Goal: Task Accomplishment & Management: Complete application form

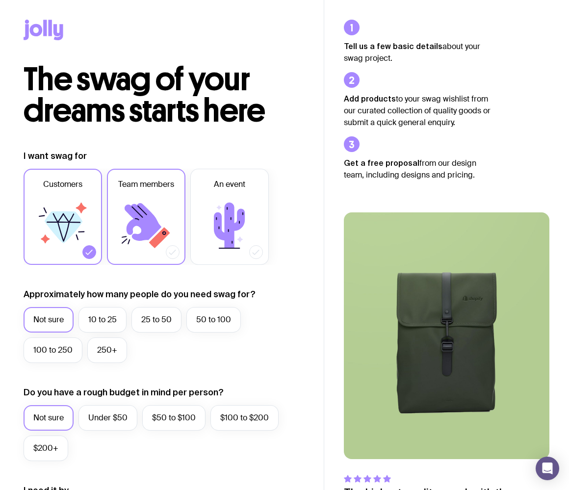
click at [143, 238] on icon at bounding box center [143, 222] width 37 height 38
click at [0, 0] on input "Team members" at bounding box center [0, 0] width 0 height 0
click at [44, 222] on icon at bounding box center [62, 225] width 59 height 59
click at [0, 0] on input "Customers" at bounding box center [0, 0] width 0 height 0
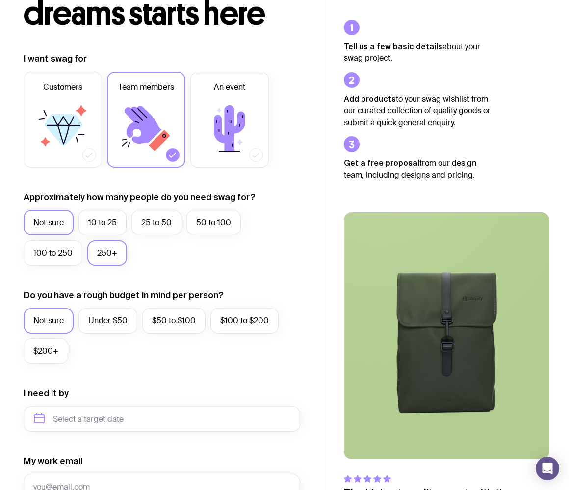
scroll to position [101, 0]
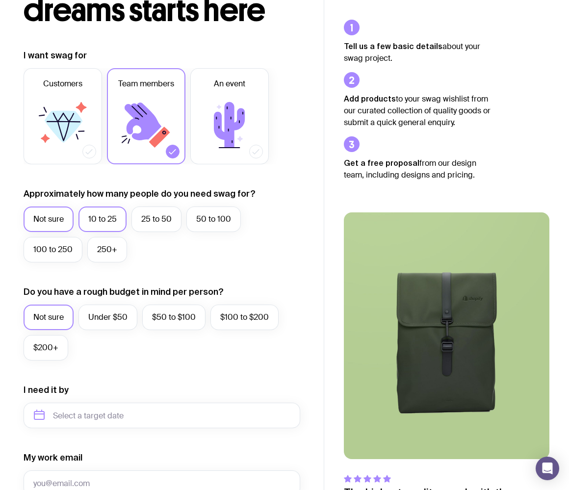
click at [106, 211] on label "10 to 25" at bounding box center [103, 220] width 48 height 26
click at [0, 0] on input "10 to 25" at bounding box center [0, 0] width 0 height 0
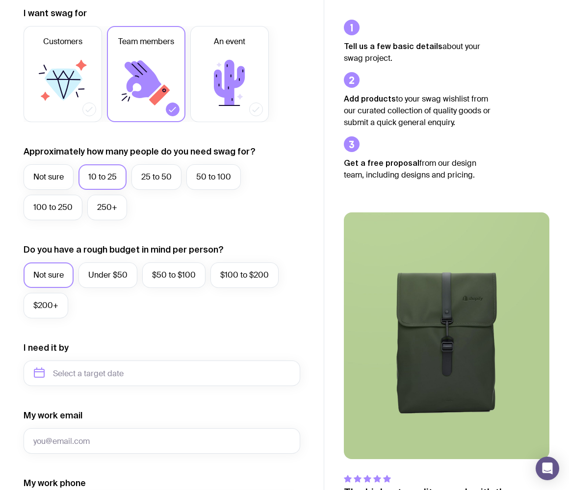
scroll to position [178, 0]
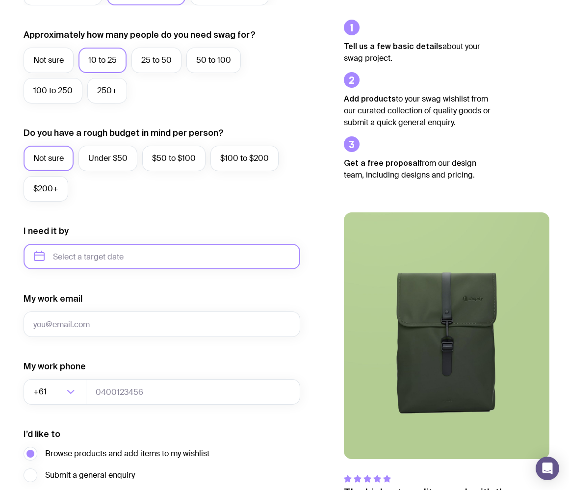
click at [121, 252] on input "text" at bounding box center [162, 257] width 277 height 26
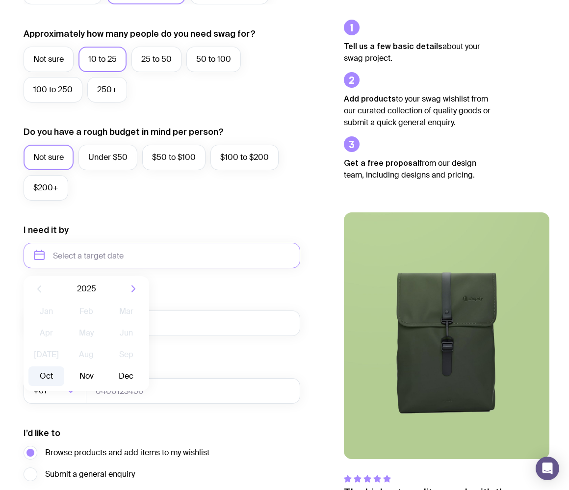
click at [45, 379] on button "Oct" at bounding box center [46, 377] width 36 height 20
type input "[DATE]"
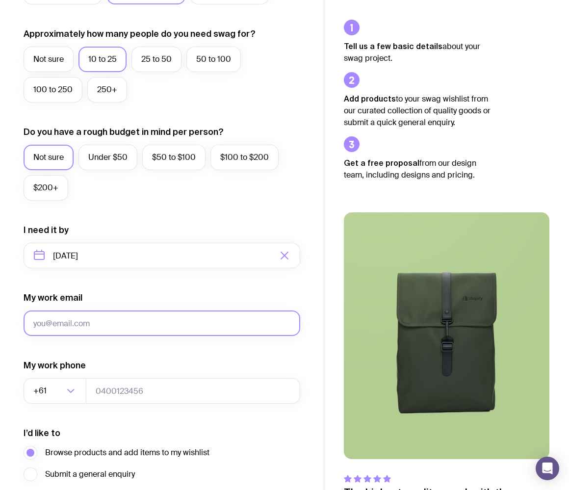
click at [122, 322] on input "My work email" at bounding box center [162, 324] width 277 height 26
type input "[PERSON_NAME][EMAIL_ADDRESS][DOMAIN_NAME]"
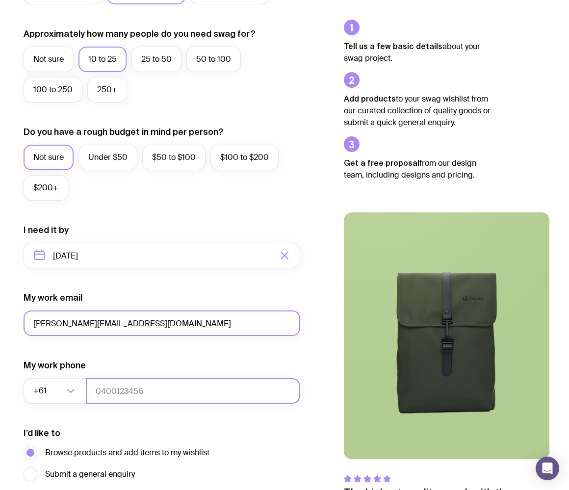
type input "0422162997"
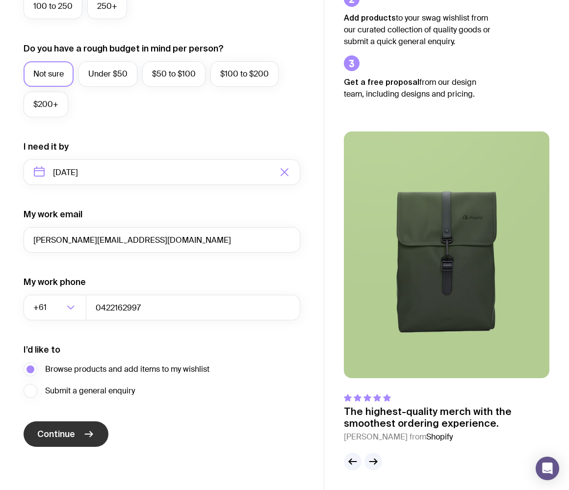
click at [74, 435] on span "Continue" at bounding box center [56, 434] width 38 height 12
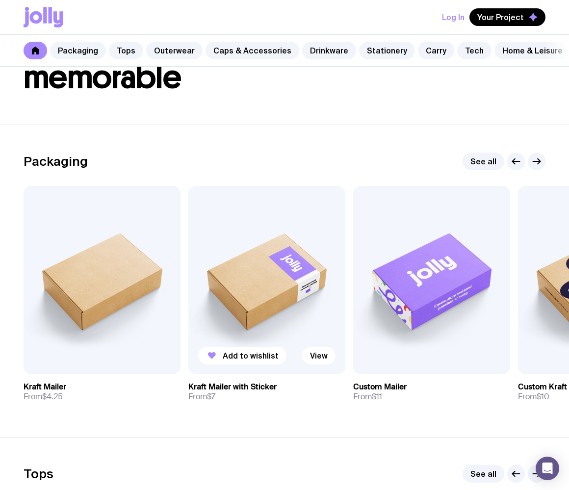
scroll to position [113, 0]
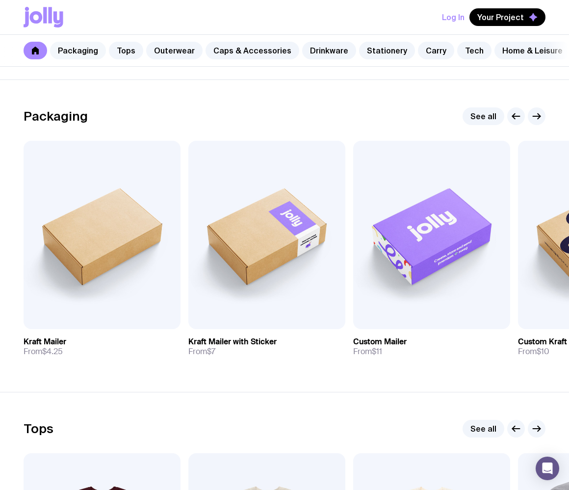
click at [87, 48] on link "Packaging" at bounding box center [78, 51] width 56 height 18
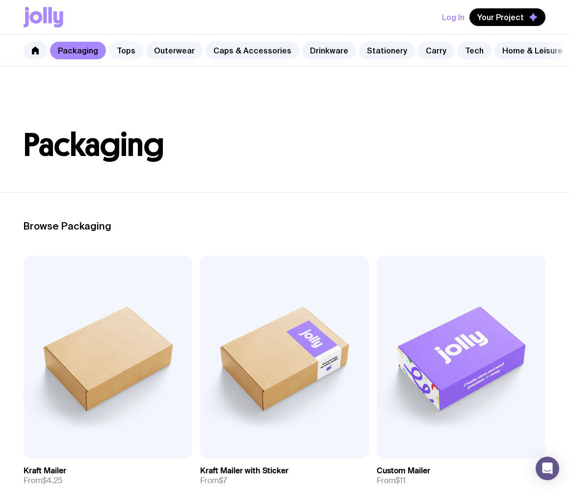
click at [131, 54] on link "Tops" at bounding box center [126, 51] width 34 height 18
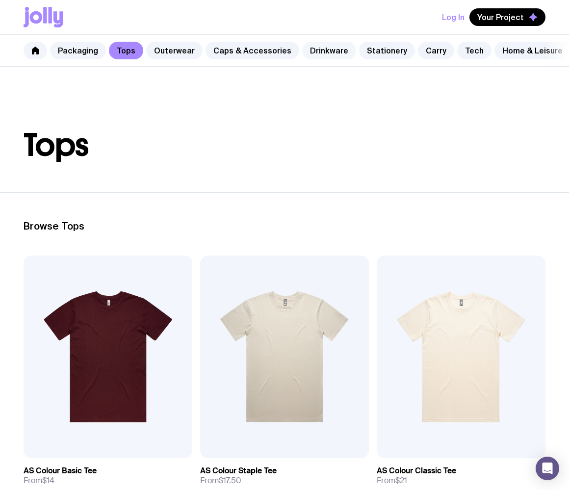
click at [333, 45] on link "Drinkware" at bounding box center [329, 51] width 54 height 18
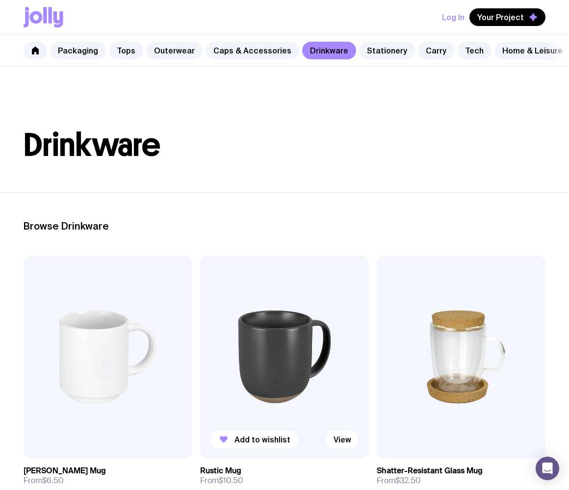
scroll to position [125, 0]
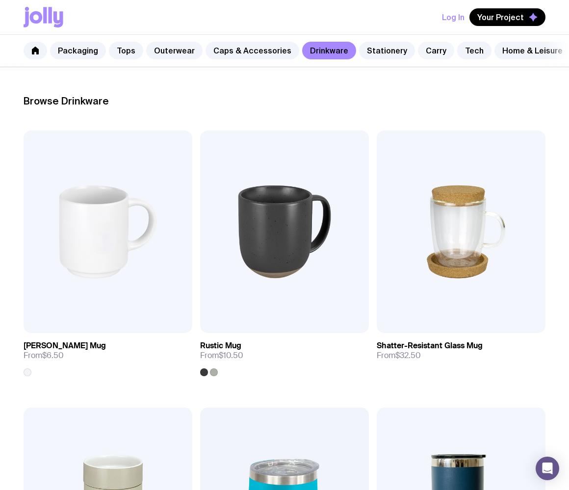
click at [428, 53] on link "Carry" at bounding box center [436, 51] width 36 height 18
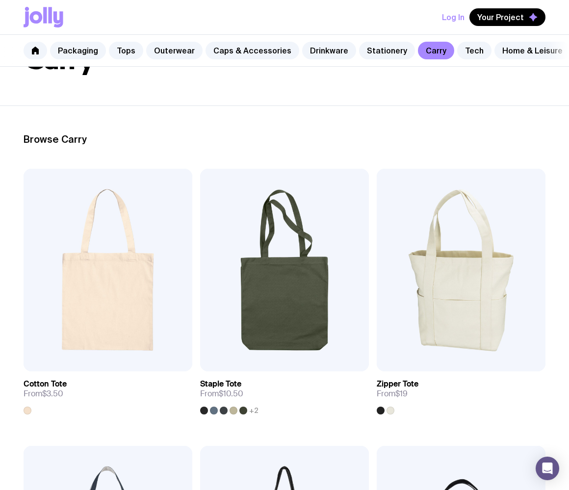
scroll to position [186, 0]
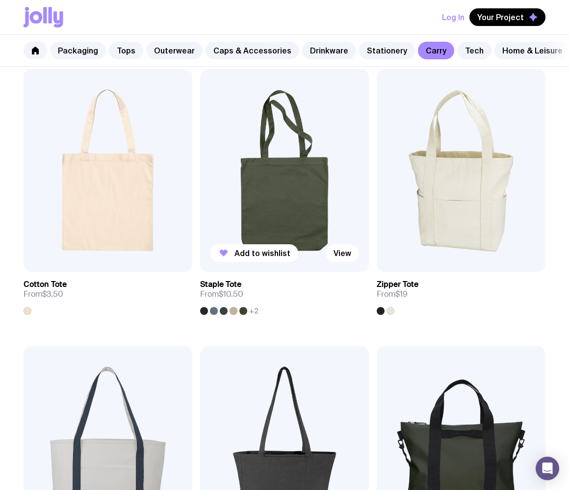
click at [291, 216] on img at bounding box center [284, 170] width 169 height 203
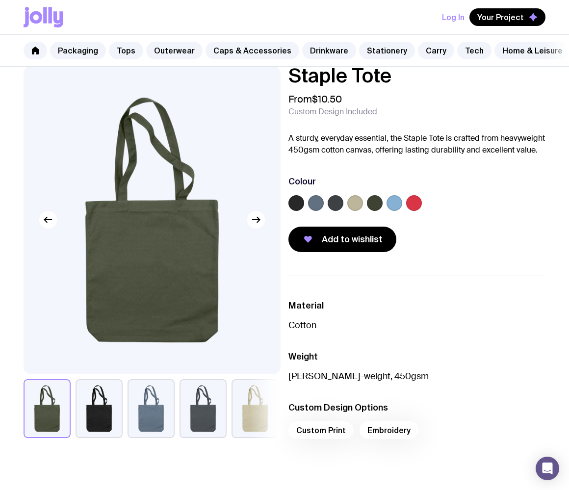
scroll to position [23, 0]
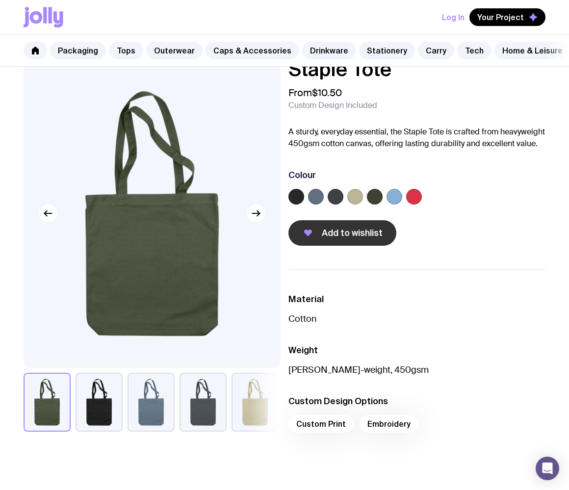
click at [327, 239] on span "Add to wishlist" at bounding box center [352, 233] width 61 height 12
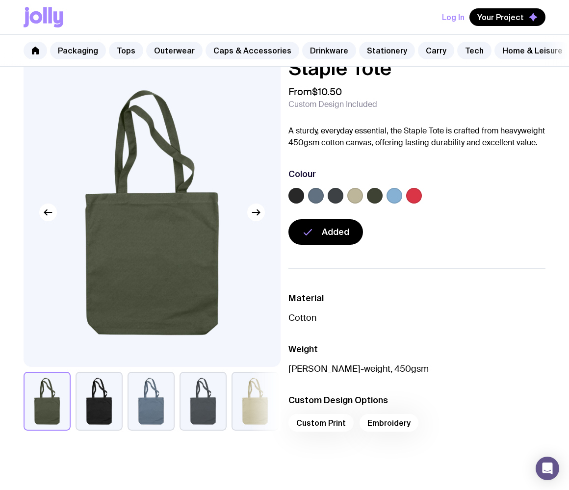
scroll to position [0, 0]
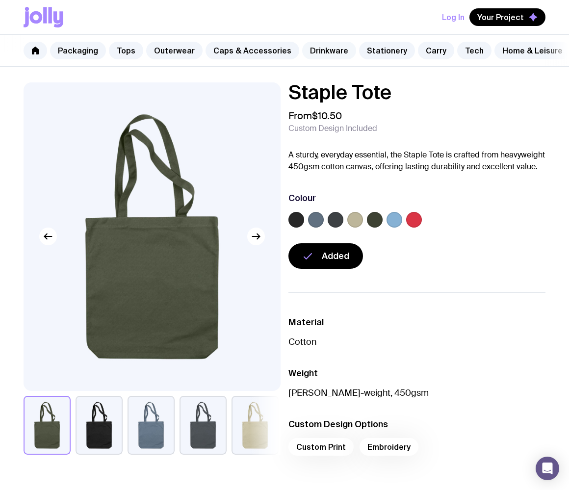
click at [331, 50] on link "Drinkware" at bounding box center [329, 51] width 54 height 18
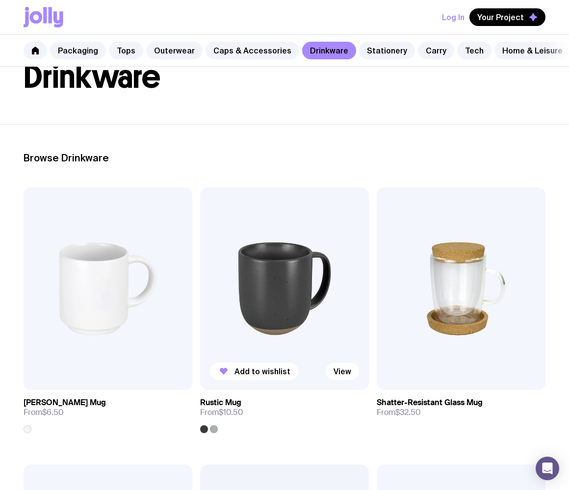
scroll to position [77, 0]
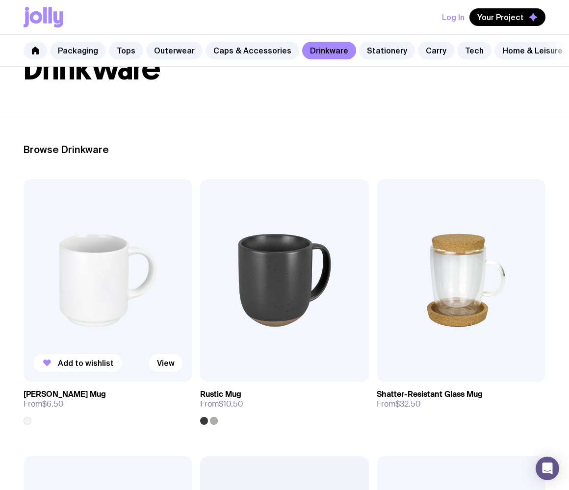
click at [78, 284] on img at bounding box center [108, 280] width 169 height 203
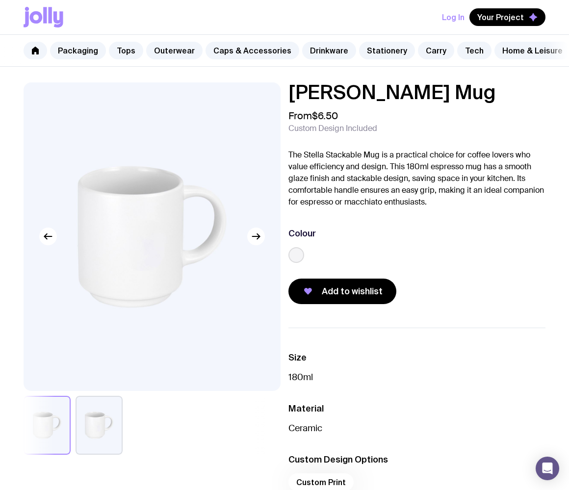
scroll to position [4, 0]
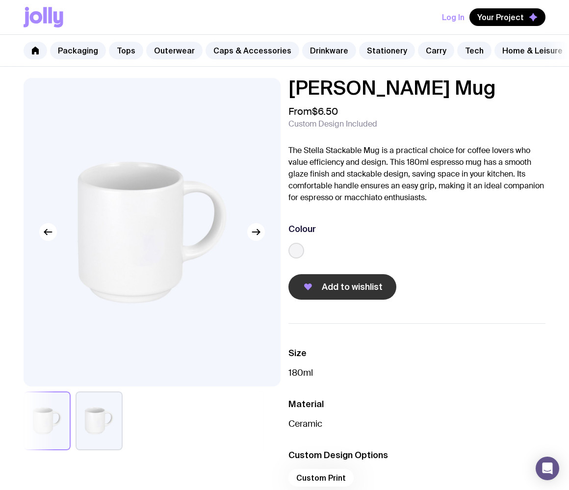
click at [375, 290] on span "Add to wishlist" at bounding box center [352, 287] width 61 height 12
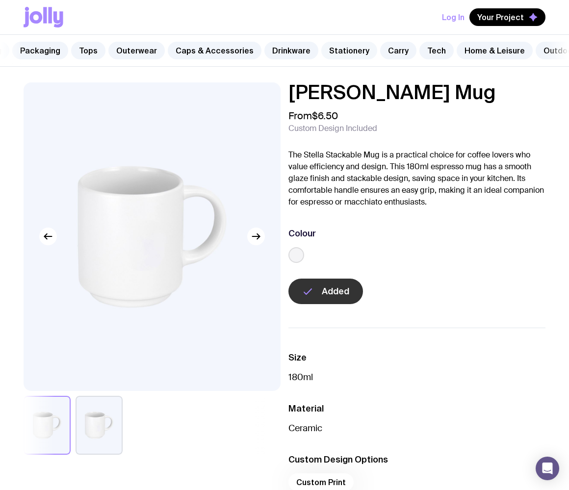
scroll to position [0, 0]
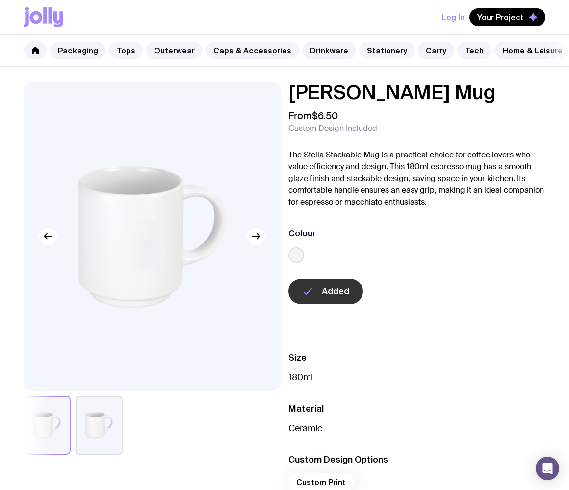
drag, startPoint x: 373, startPoint y: 50, endPoint x: 378, endPoint y: 50, distance: 4.9
click at [373, 50] on link "Stationery" at bounding box center [387, 51] width 56 height 18
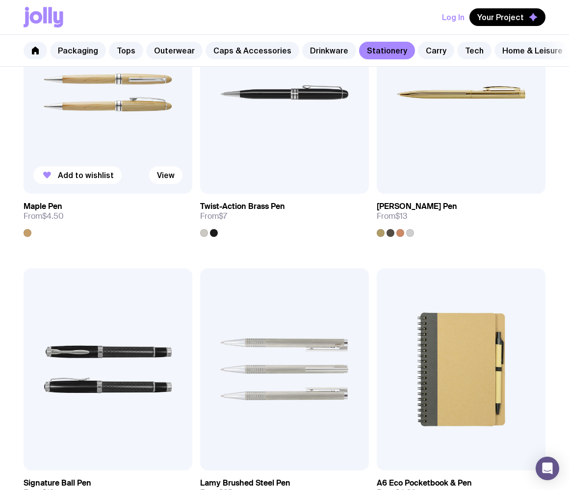
scroll to position [445, 0]
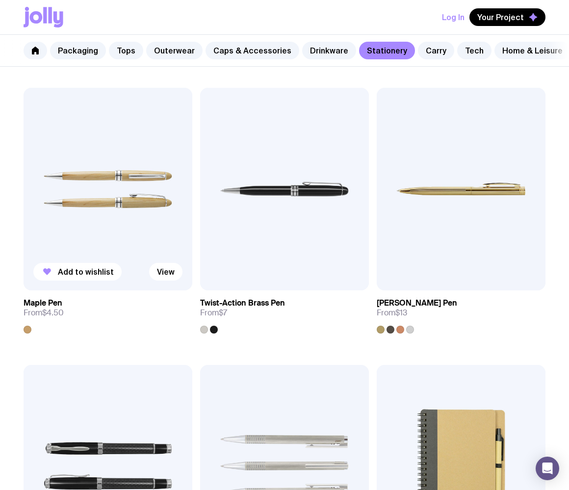
click at [116, 191] on img at bounding box center [108, 189] width 169 height 203
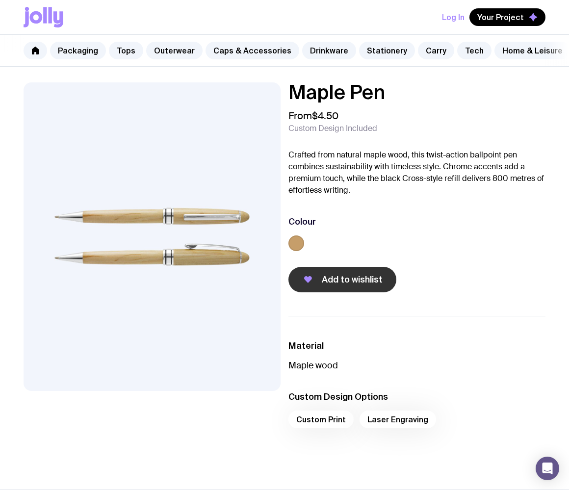
scroll to position [0, 0]
click at [337, 284] on span "Add to wishlist" at bounding box center [352, 279] width 61 height 12
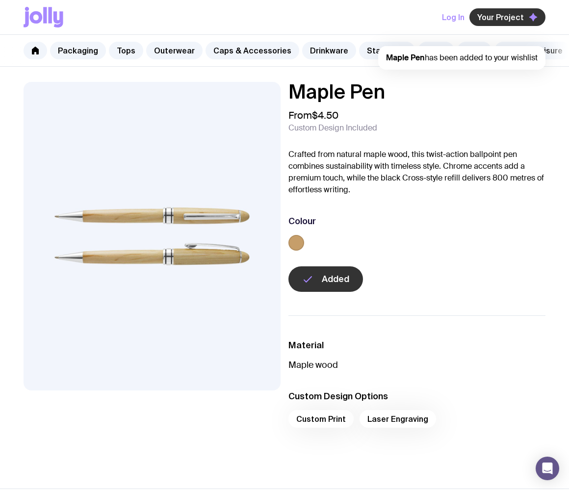
click at [508, 10] on button "Your Project" at bounding box center [508, 17] width 76 height 18
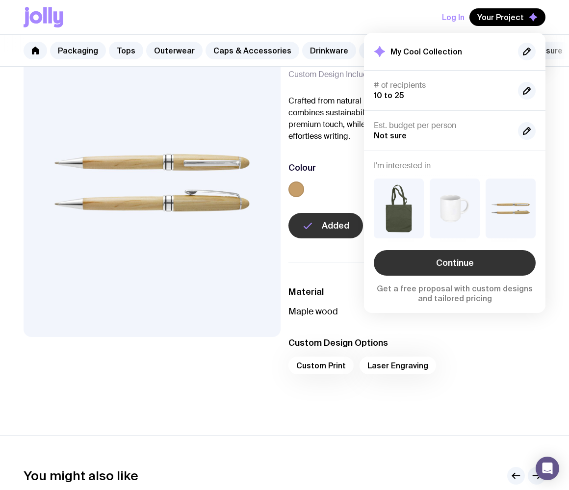
scroll to position [55, 0]
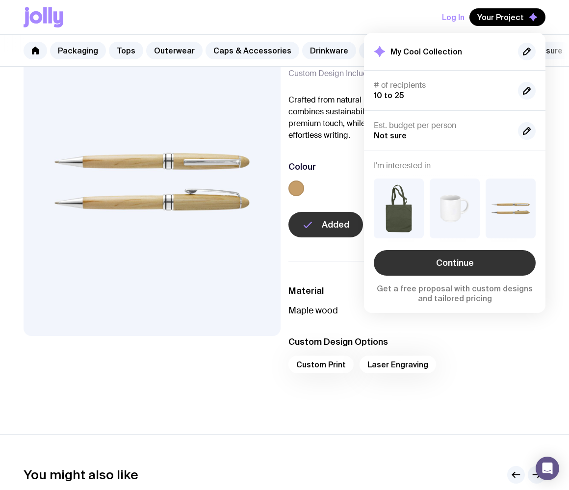
click at [464, 265] on link "Continue" at bounding box center [455, 263] width 162 height 26
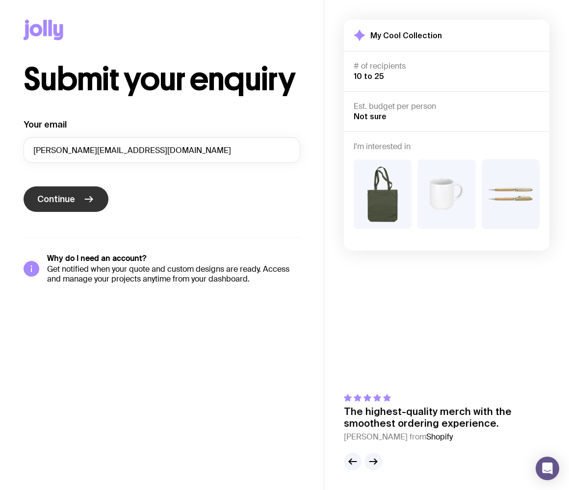
click at [71, 200] on span "Continue" at bounding box center [56, 199] width 38 height 12
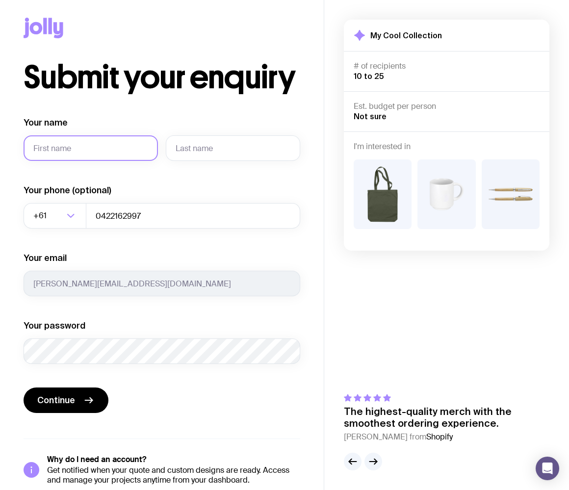
scroll to position [0, 0]
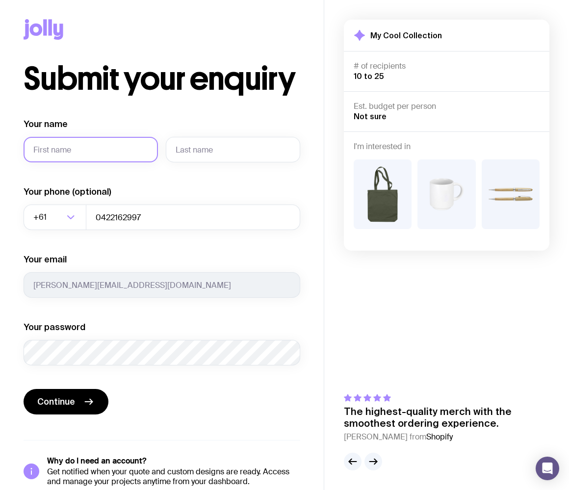
click at [109, 153] on input "Your name" at bounding box center [91, 150] width 134 height 26
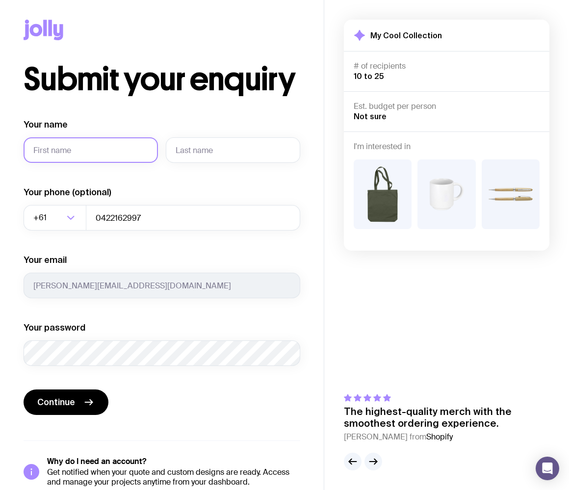
click at [69, 146] on input "Your name" at bounding box center [91, 150] width 134 height 26
type input "[PERSON_NAME]"
type input "CHEW"
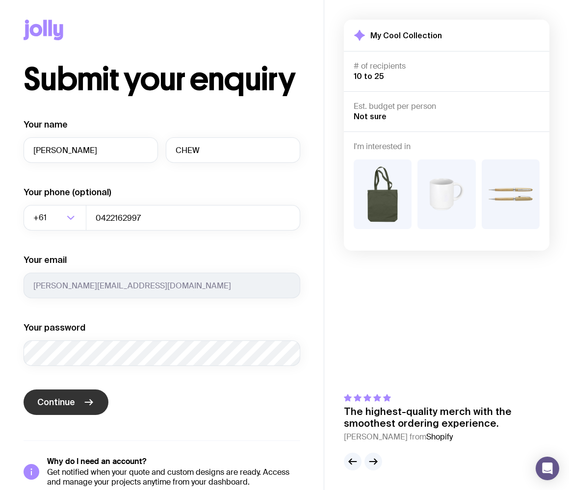
click at [76, 406] on button "Continue" at bounding box center [66, 403] width 85 height 26
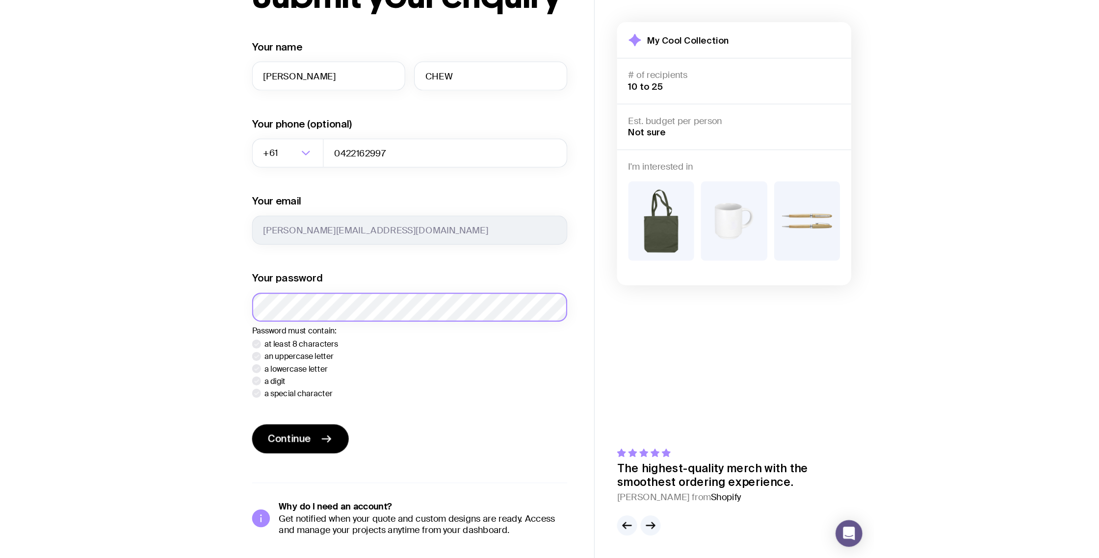
scroll to position [15, 0]
